Goal: Browse casually

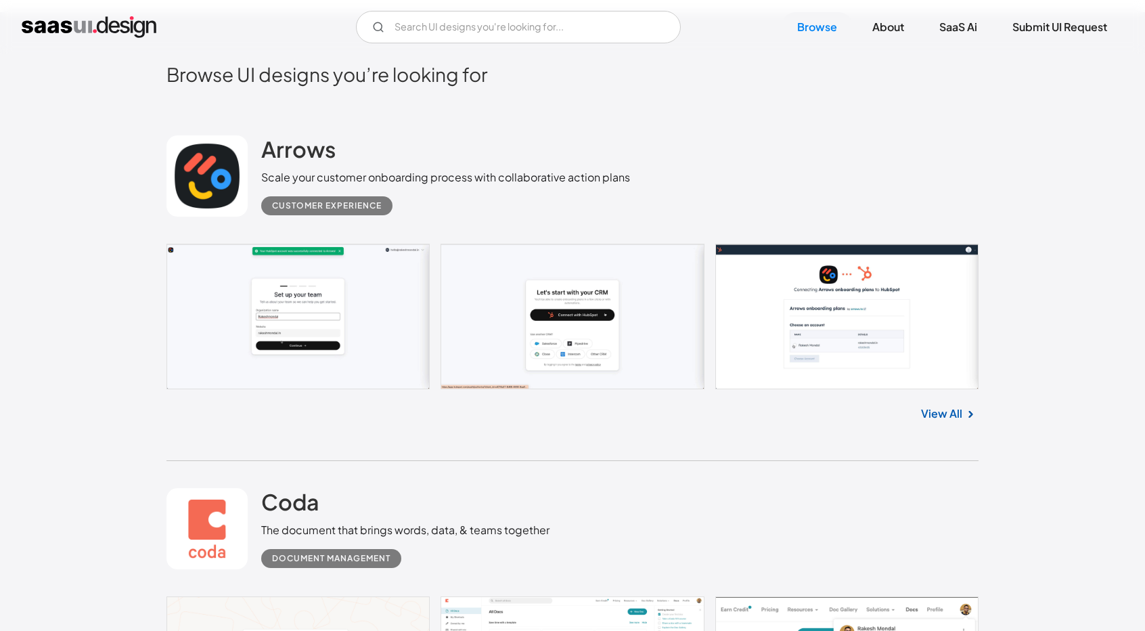
scroll to position [358, 0]
click at [742, 370] on link at bounding box center [572, 315] width 812 height 145
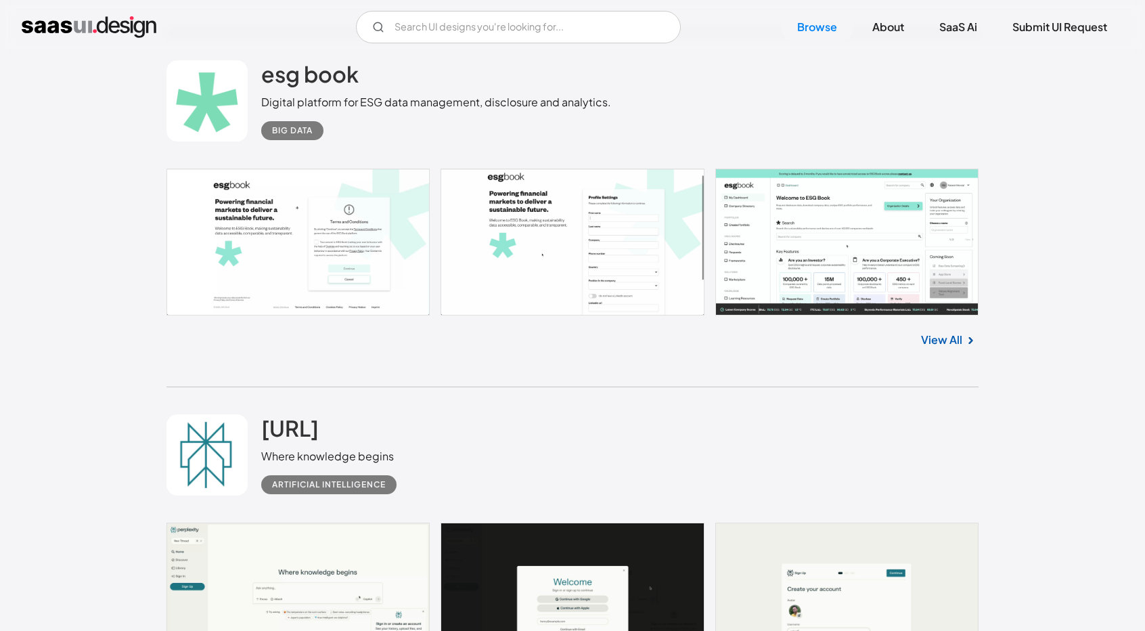
scroll to position [4314, 0]
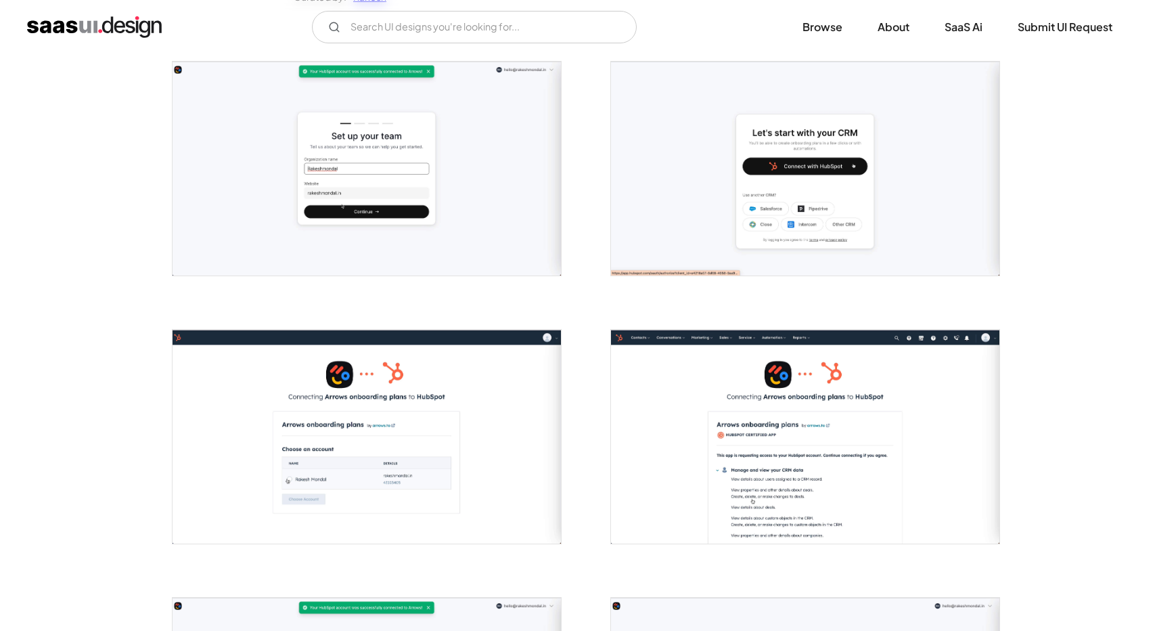
scroll to position [256, 0]
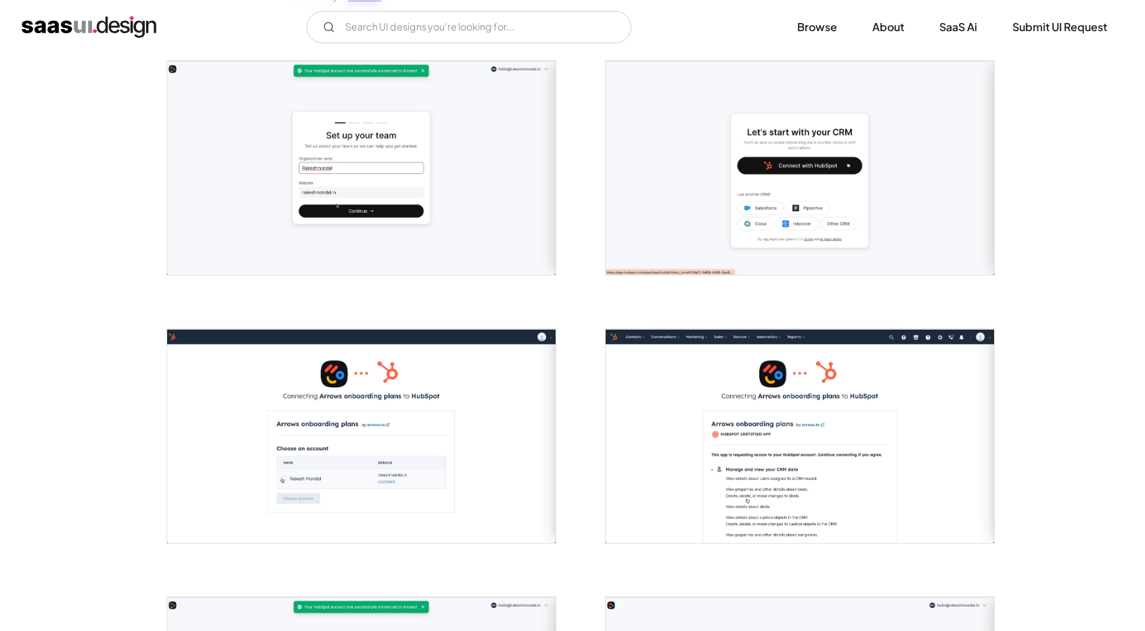
click at [412, 458] on img "open lightbox" at bounding box center [361, 436] width 388 height 214
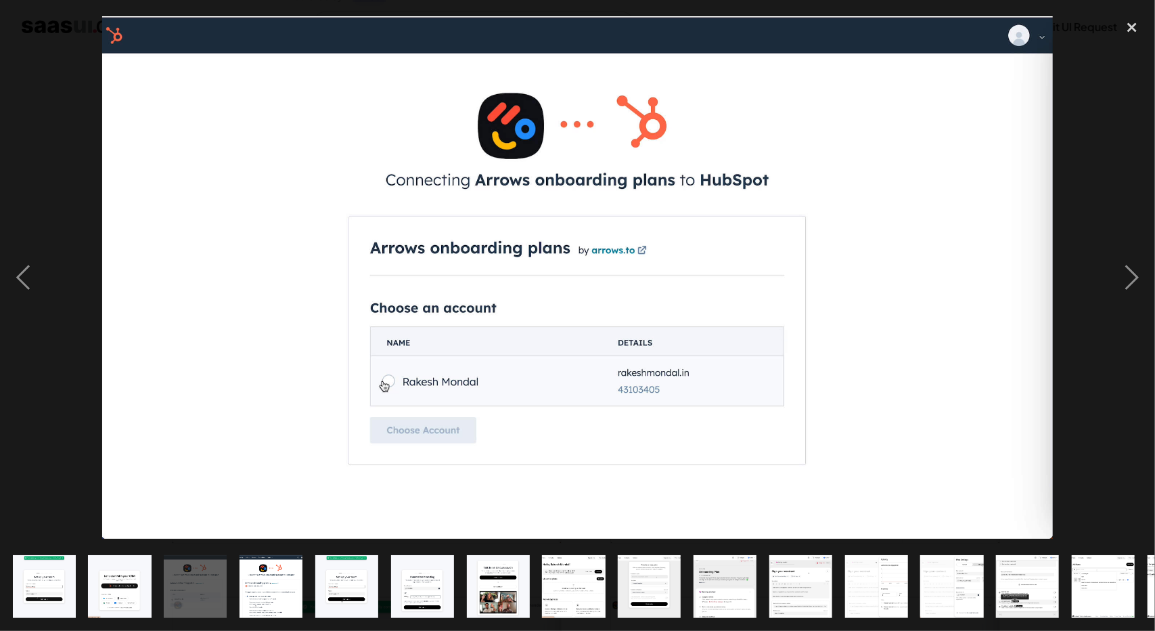
drag, startPoint x: 379, startPoint y: 177, endPoint x: 599, endPoint y: 263, distance: 236.3
click at [599, 263] on img at bounding box center [577, 277] width 951 height 523
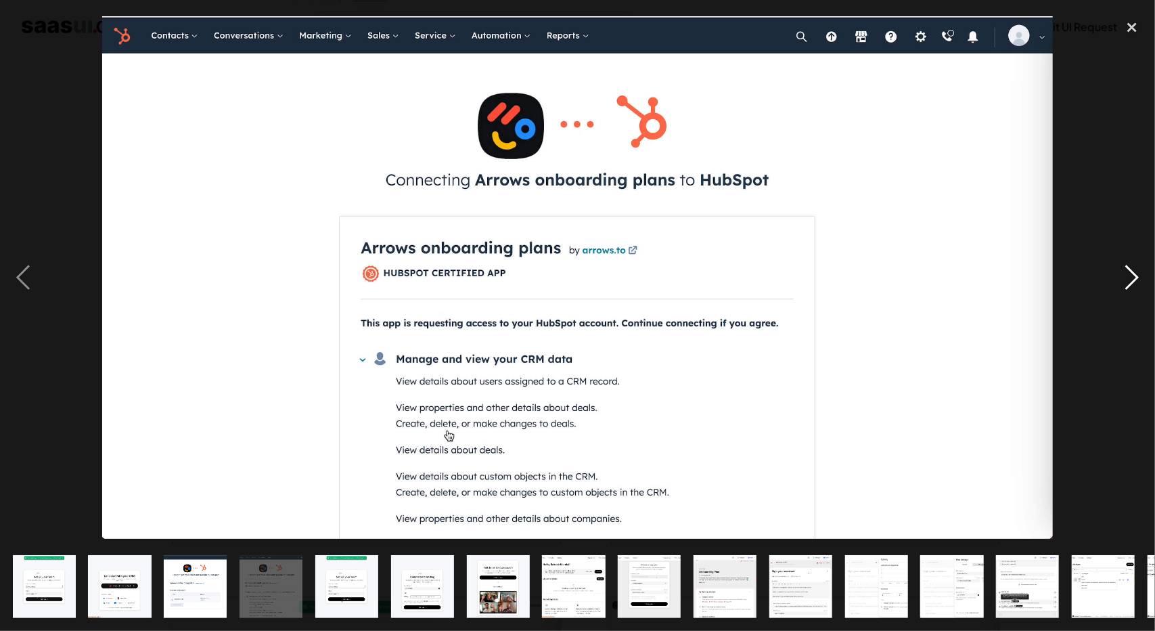
click at [1134, 285] on div "next image" at bounding box center [1132, 278] width 46 height 530
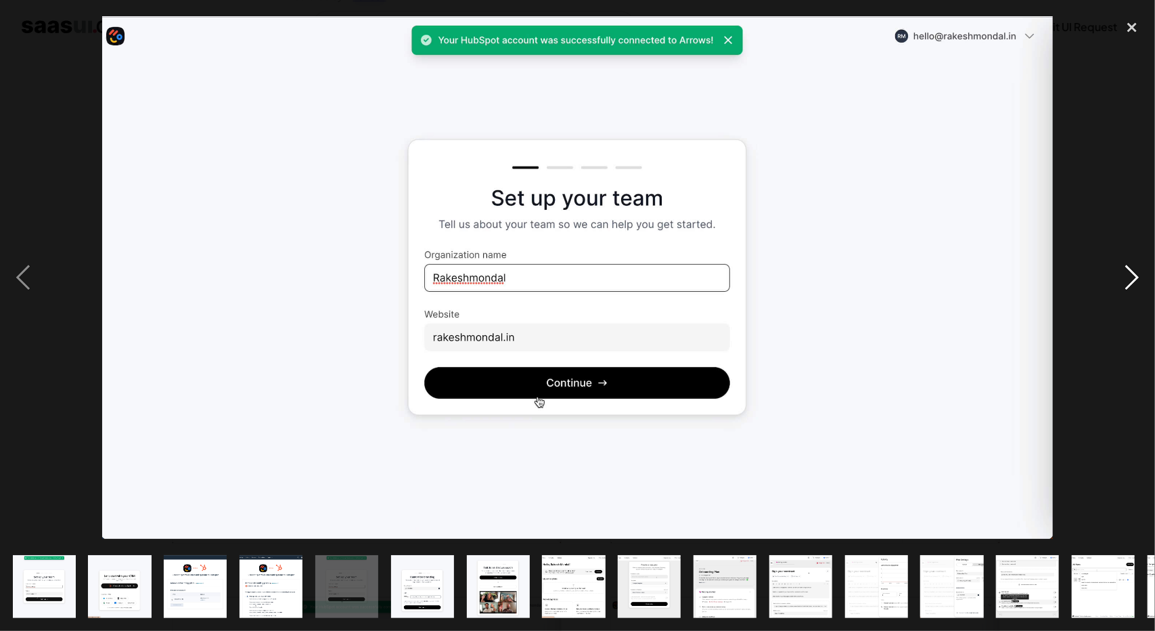
click at [1134, 285] on div "next image" at bounding box center [1132, 278] width 46 height 530
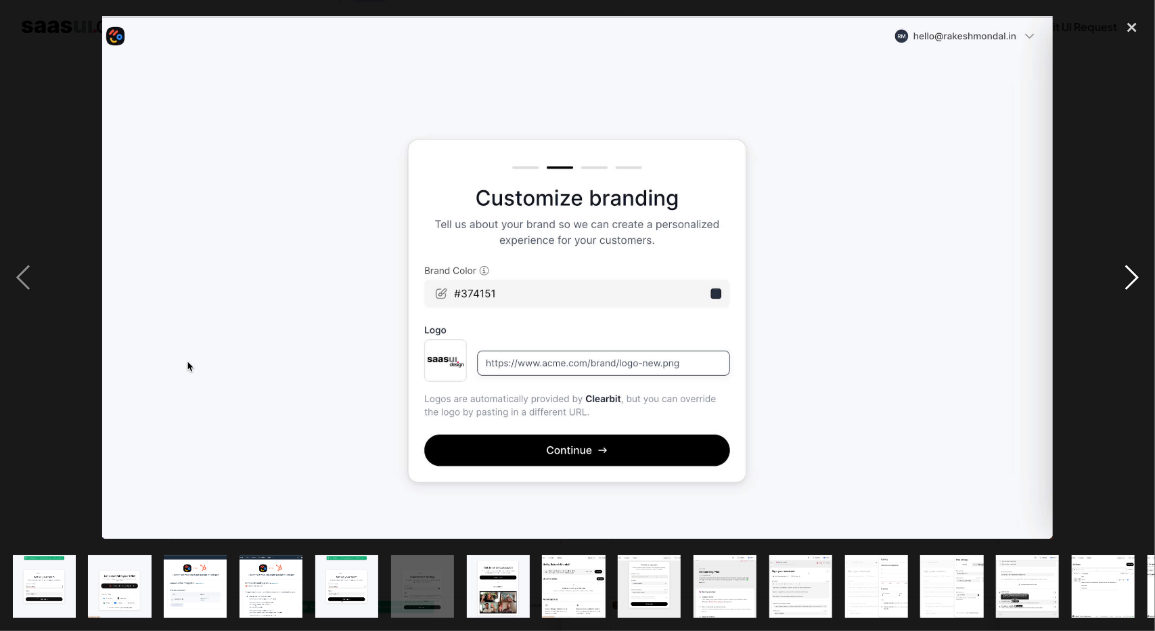
click at [1134, 285] on div "next image" at bounding box center [1132, 278] width 46 height 530
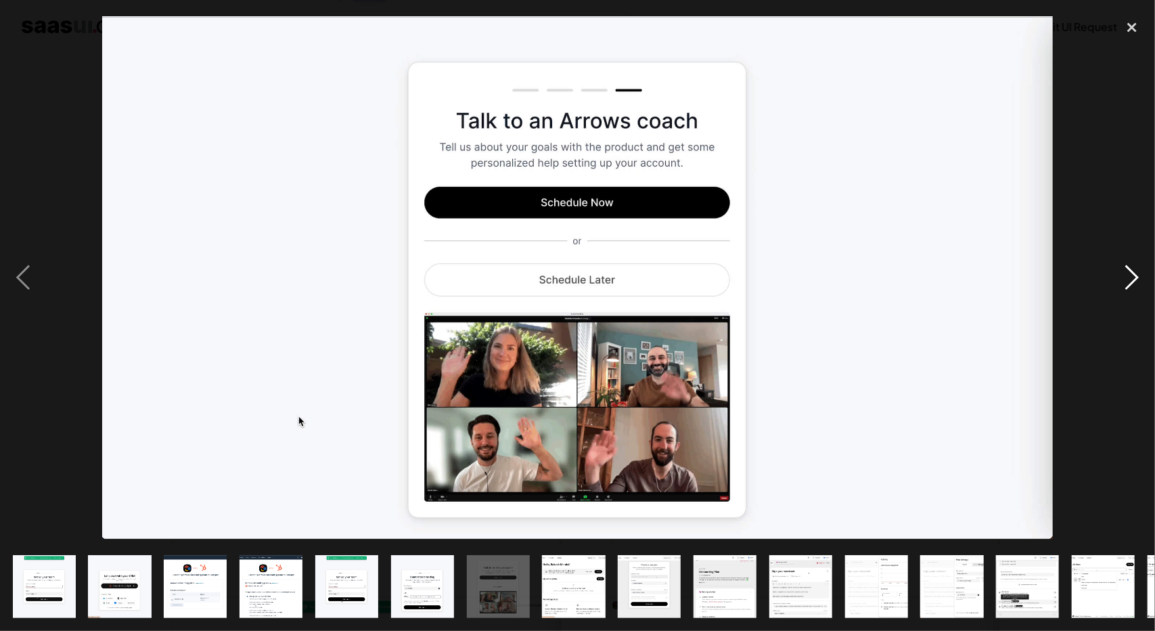
click at [1134, 285] on div "next image" at bounding box center [1132, 278] width 46 height 530
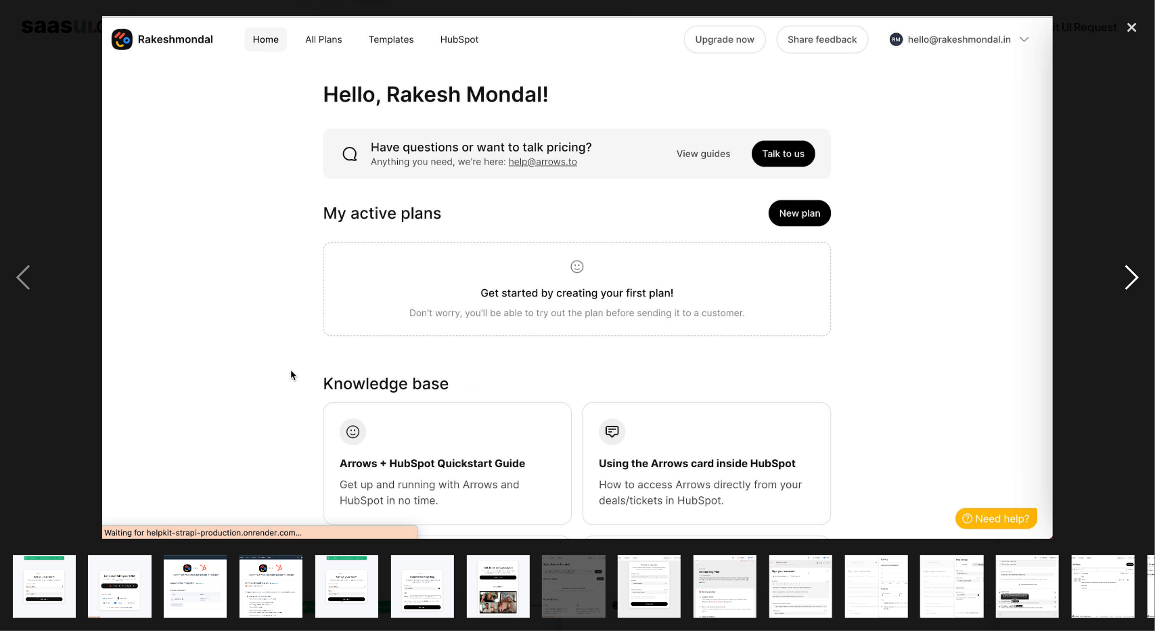
click at [1134, 285] on div "next image" at bounding box center [1132, 278] width 46 height 530
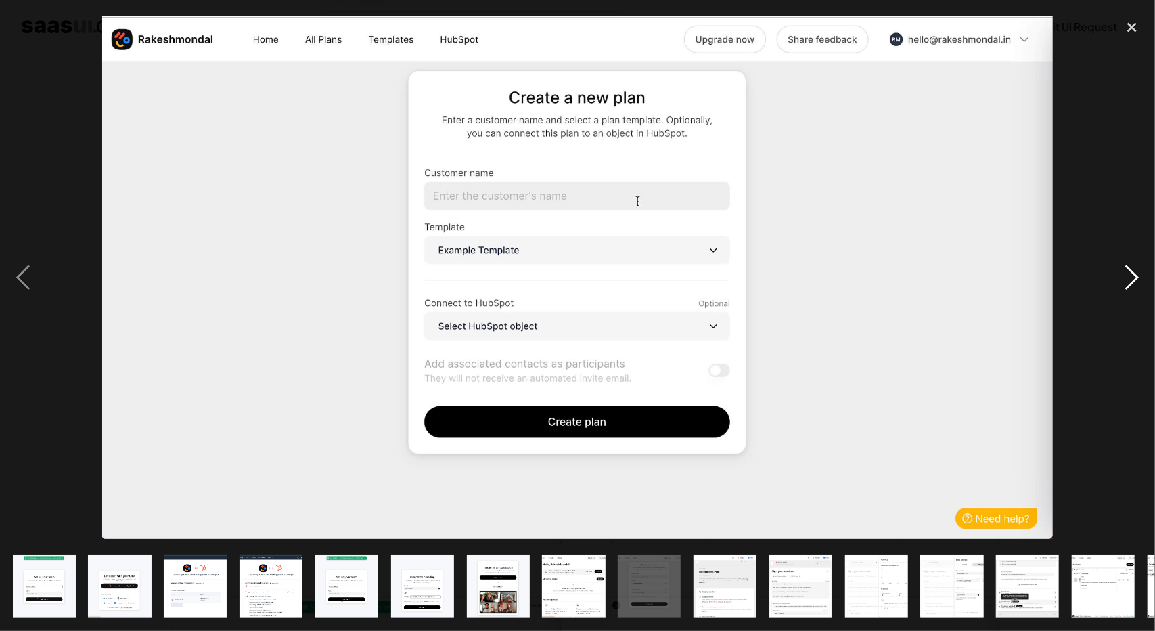
click at [1134, 285] on div "next image" at bounding box center [1132, 278] width 46 height 530
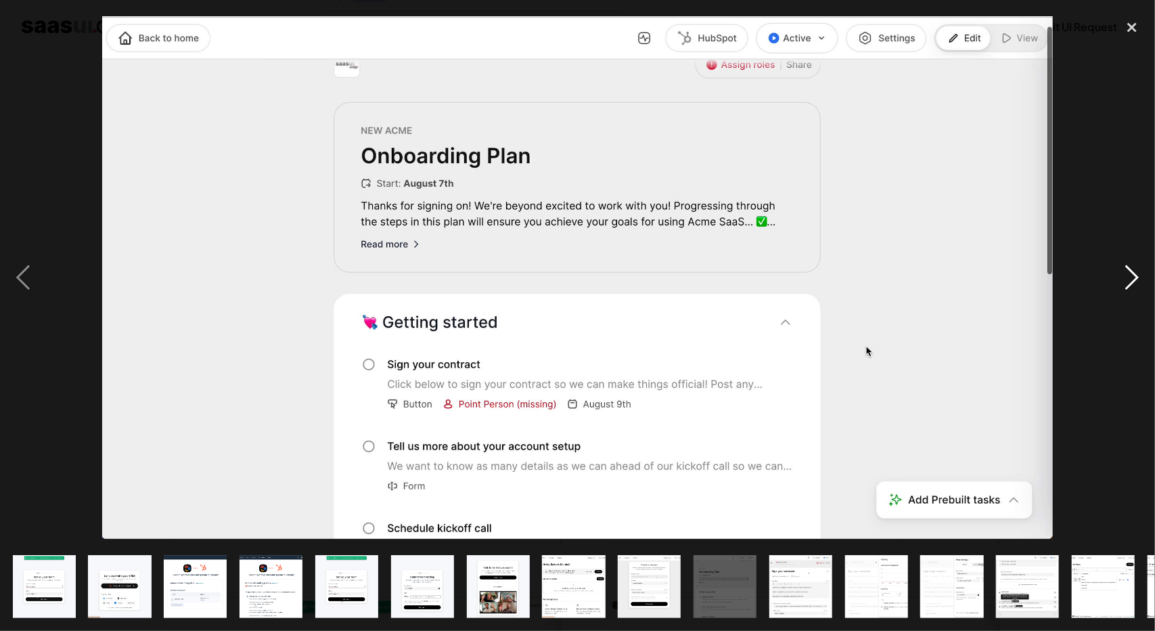
click at [1134, 285] on div "next image" at bounding box center [1132, 278] width 46 height 530
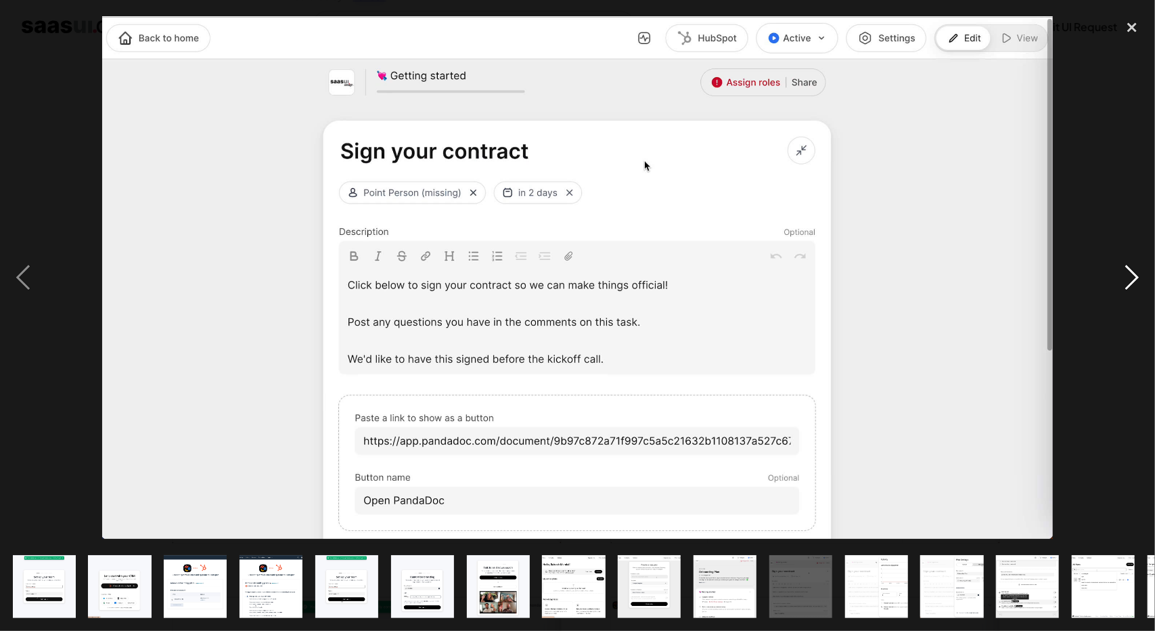
click at [1134, 285] on div "next image" at bounding box center [1132, 278] width 46 height 530
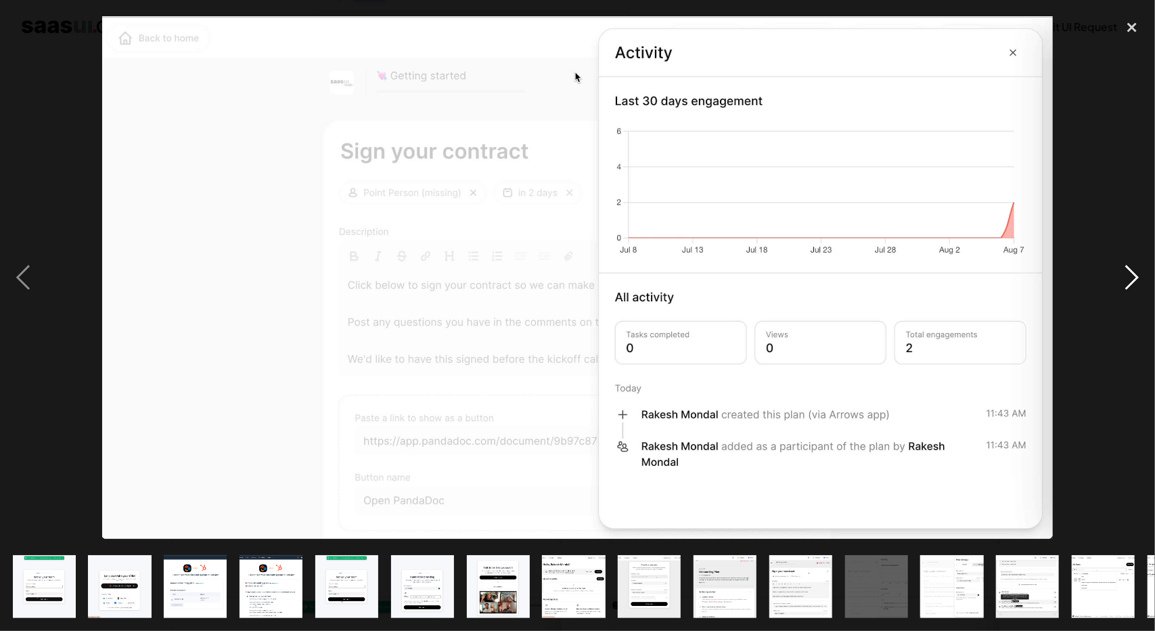
click at [1134, 285] on div "next image" at bounding box center [1132, 278] width 46 height 530
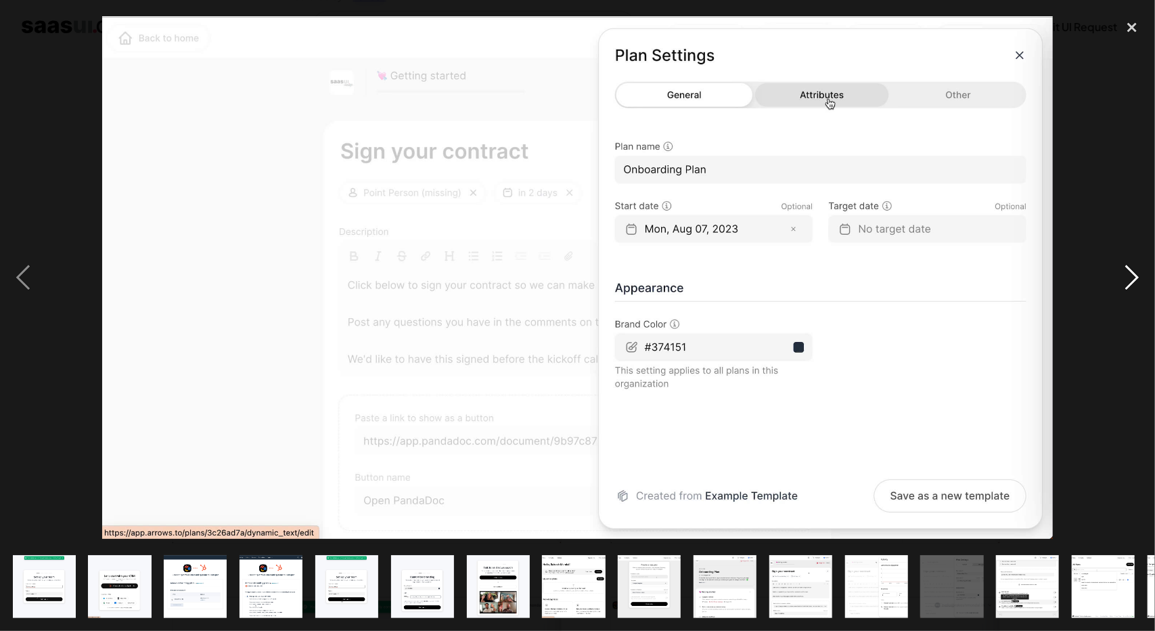
click at [1134, 285] on div "next image" at bounding box center [1132, 278] width 46 height 530
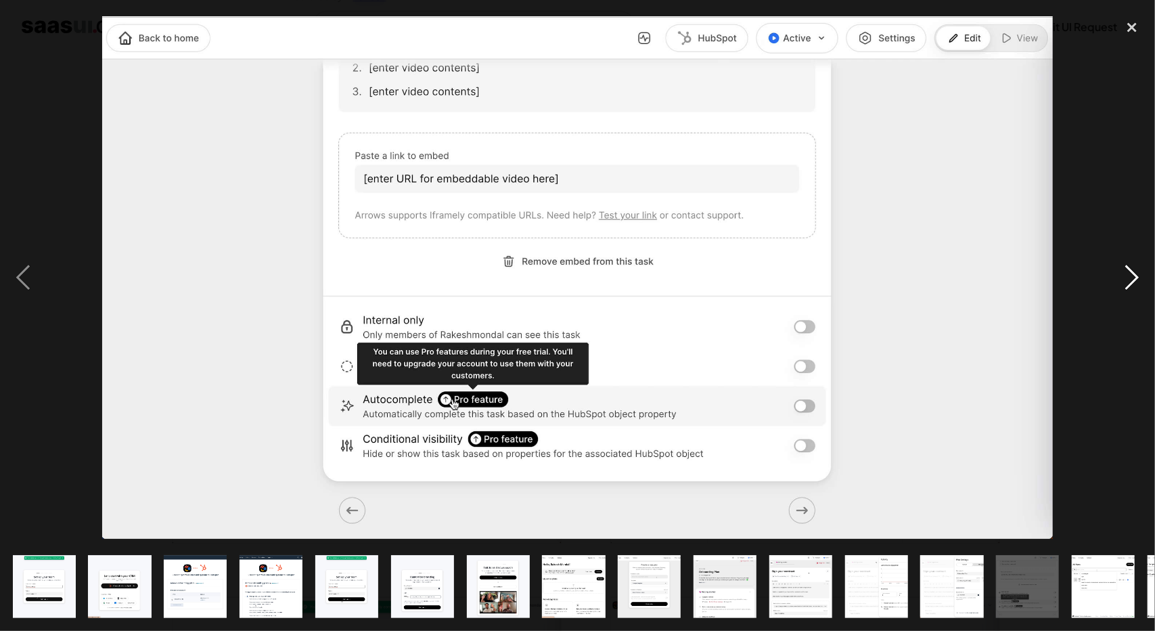
click at [1134, 285] on div "next image" at bounding box center [1132, 278] width 46 height 530
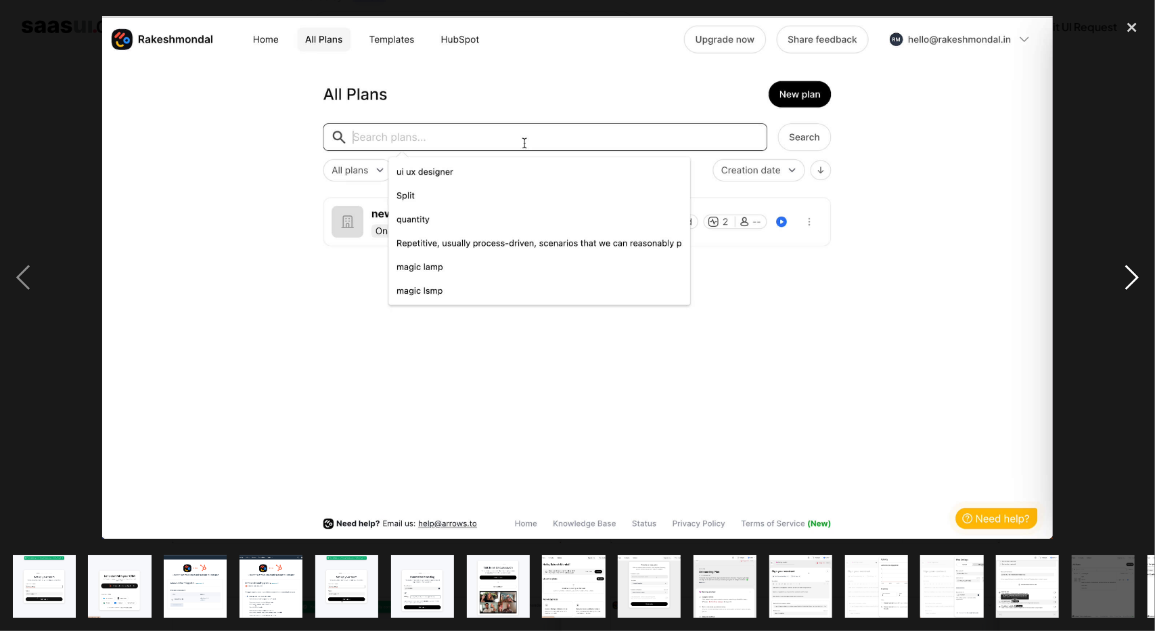
click at [1134, 285] on div "next image" at bounding box center [1132, 278] width 46 height 530
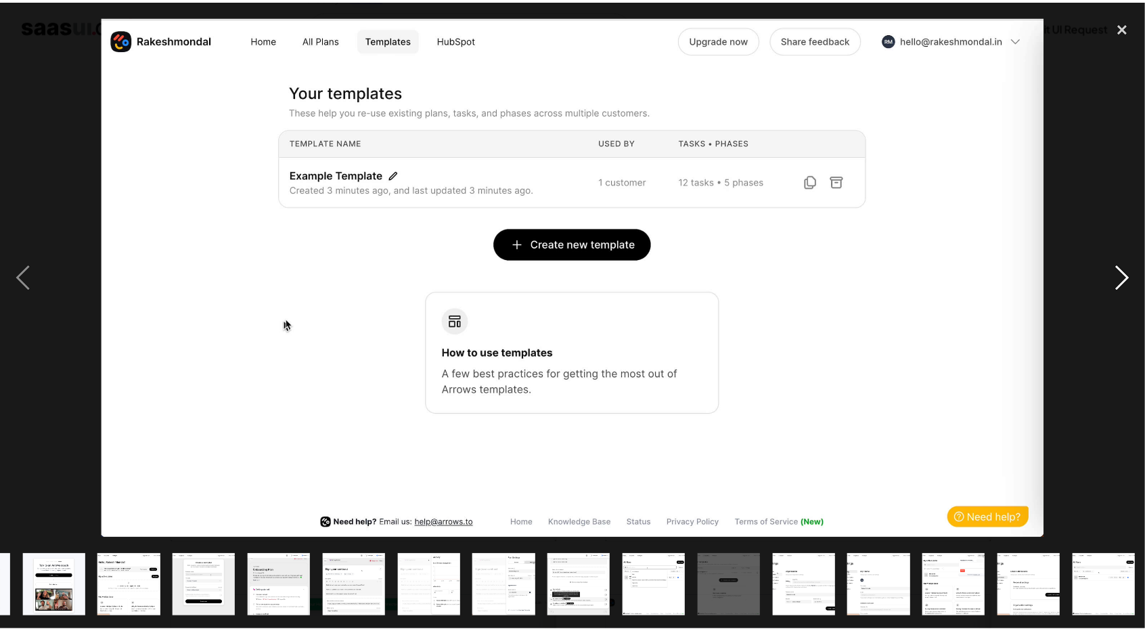
scroll to position [0, 446]
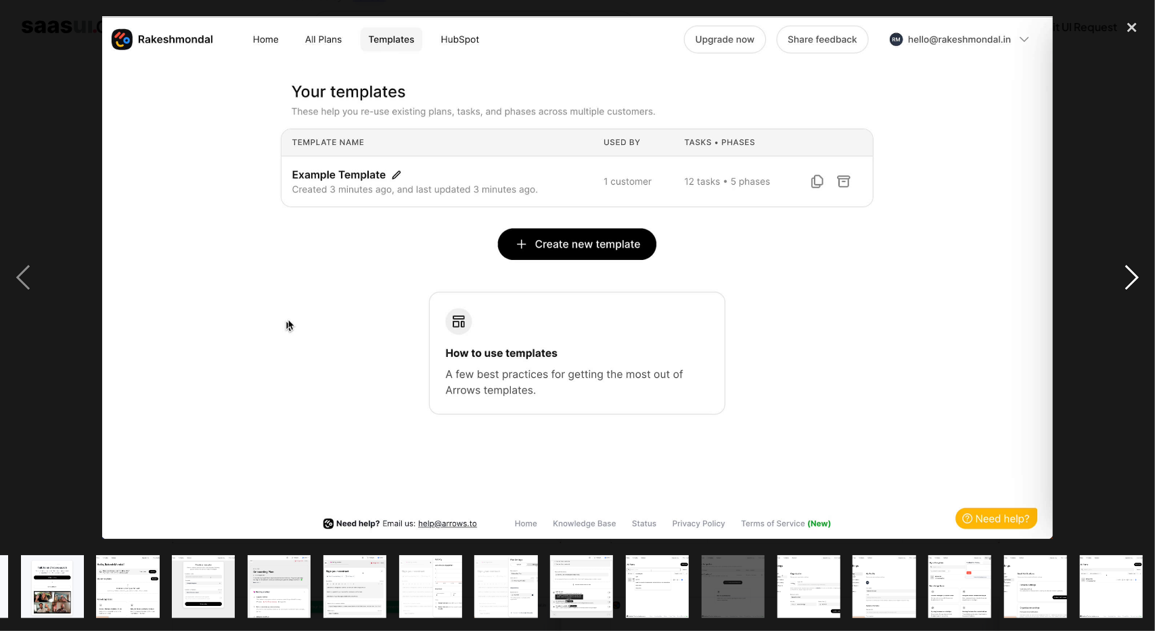
click at [1134, 285] on div "next image" at bounding box center [1132, 278] width 46 height 530
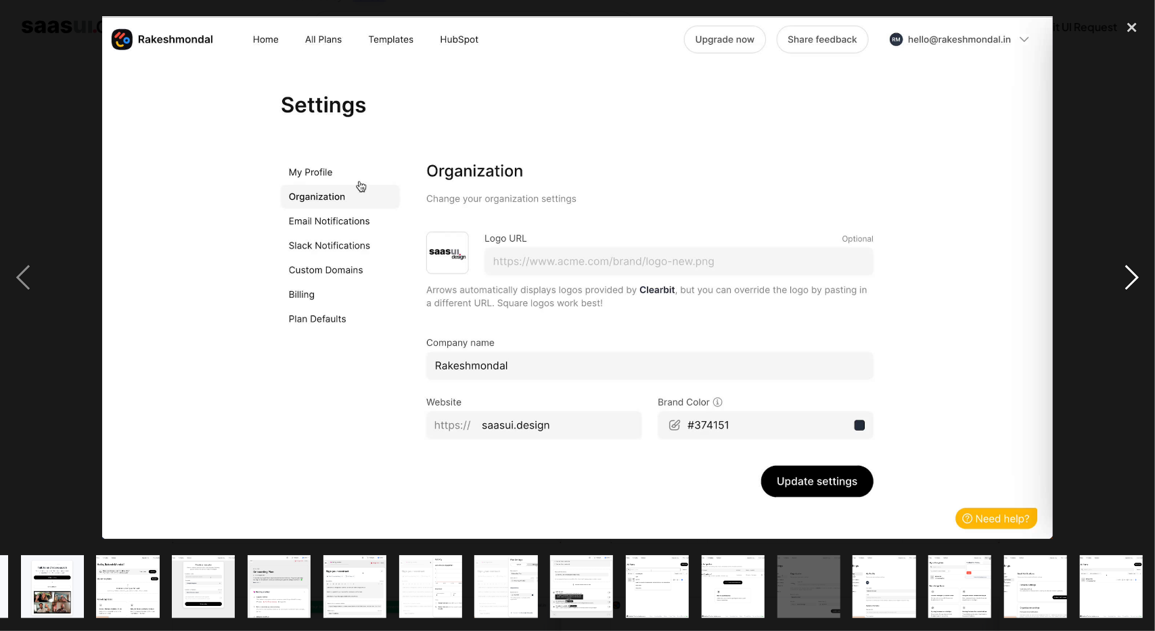
click at [1134, 285] on div "next image" at bounding box center [1132, 278] width 46 height 530
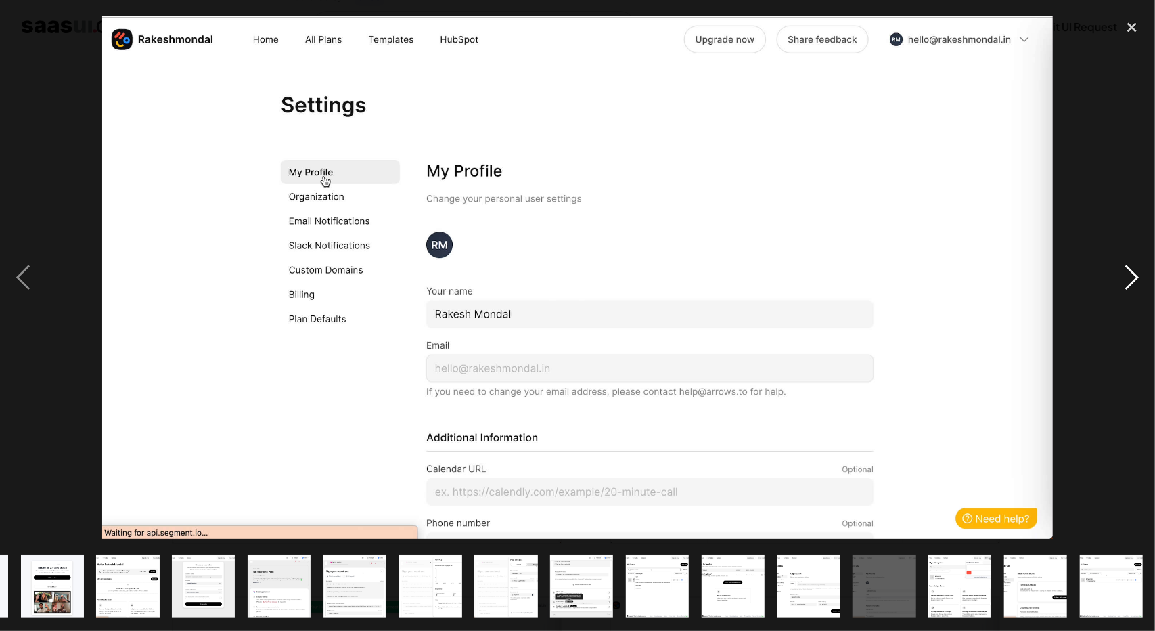
click at [1134, 285] on div "next image" at bounding box center [1132, 278] width 46 height 530
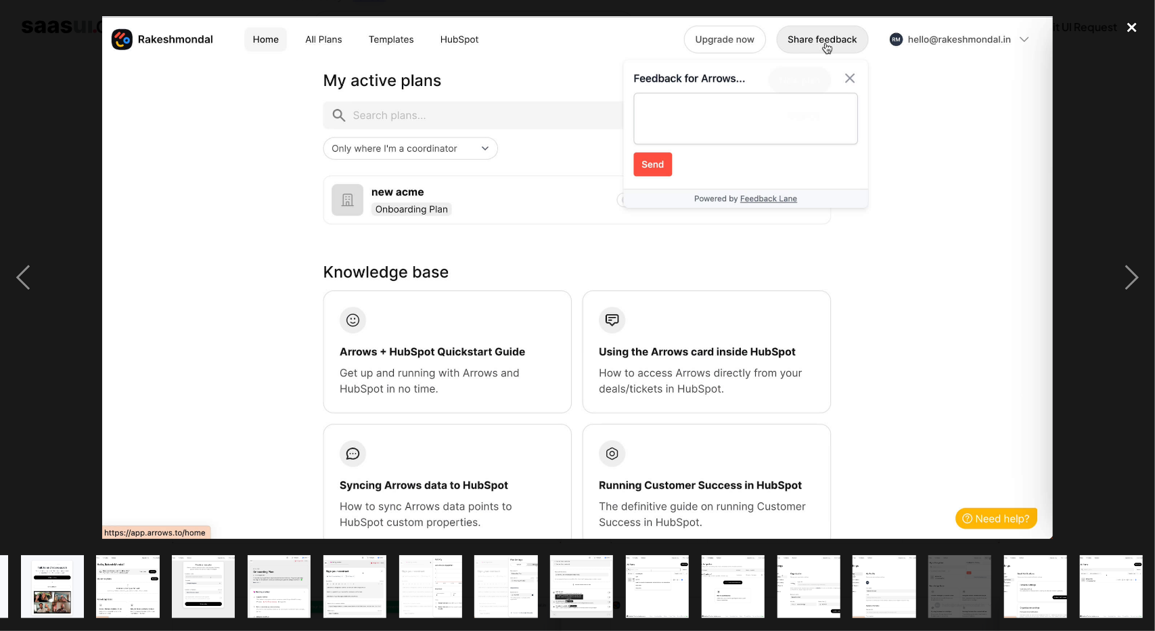
click at [1128, 22] on div "close lightbox" at bounding box center [1132, 28] width 46 height 30
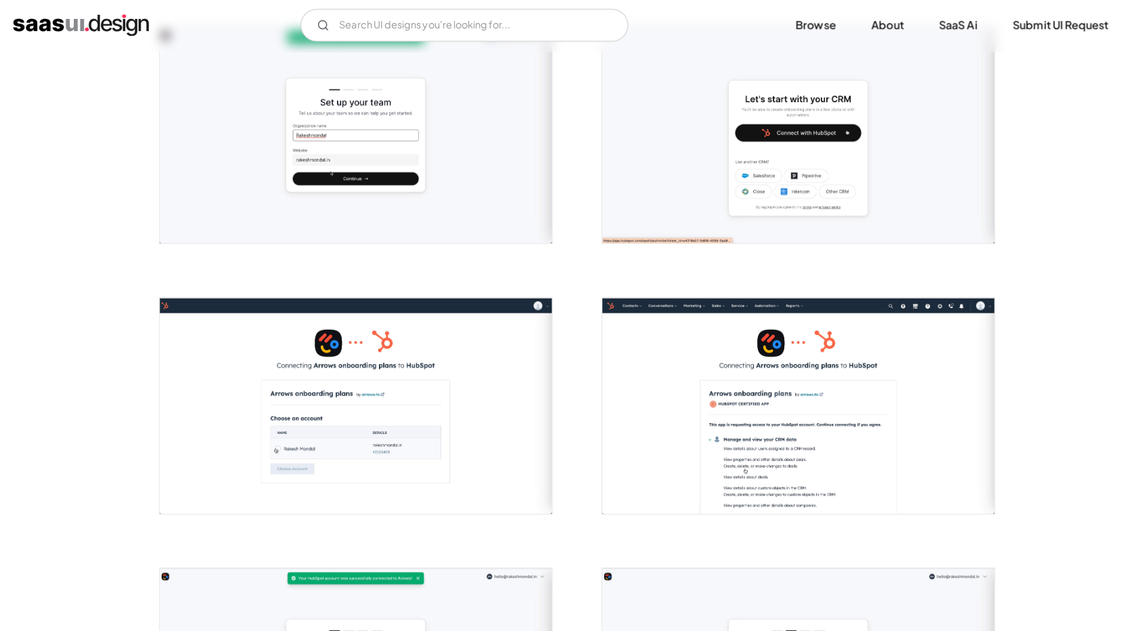
scroll to position [287, 0]
